Goal: Task Accomplishment & Management: Use online tool/utility

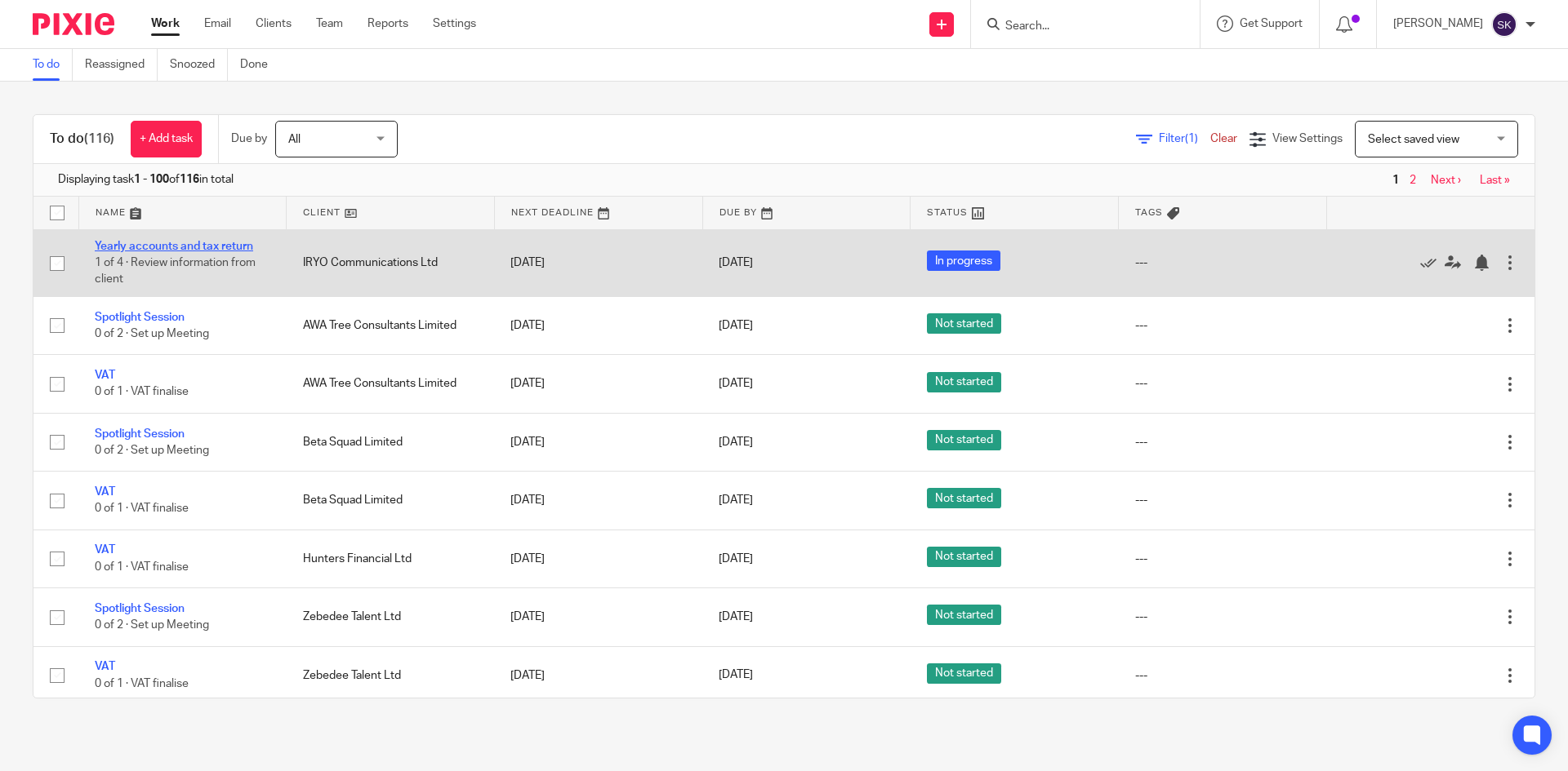
click at [231, 248] on link "Yearly accounts and tax return" at bounding box center [173, 246] width 159 height 11
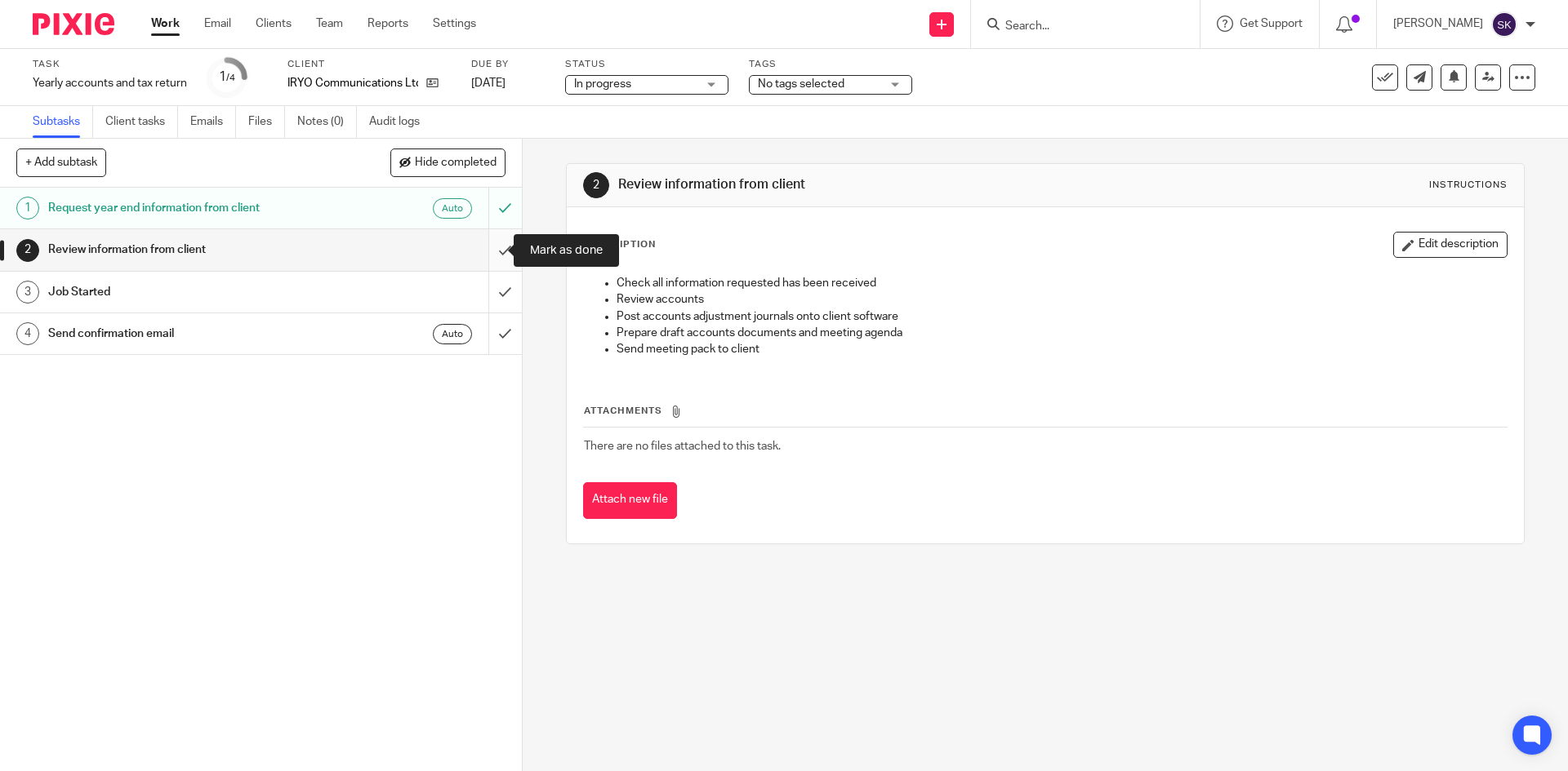
click at [489, 248] on input "submit" at bounding box center [261, 250] width 522 height 41
